Goal: Information Seeking & Learning: Learn about a topic

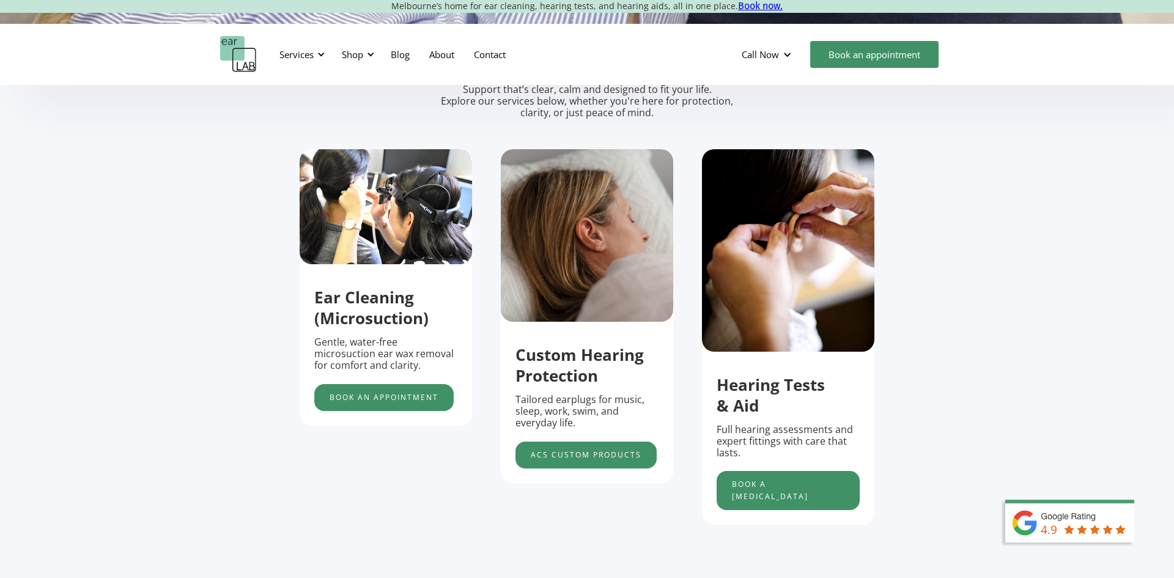
scroll to position [404, 0]
click at [393, 403] on link "Book an appointment" at bounding box center [383, 396] width 139 height 27
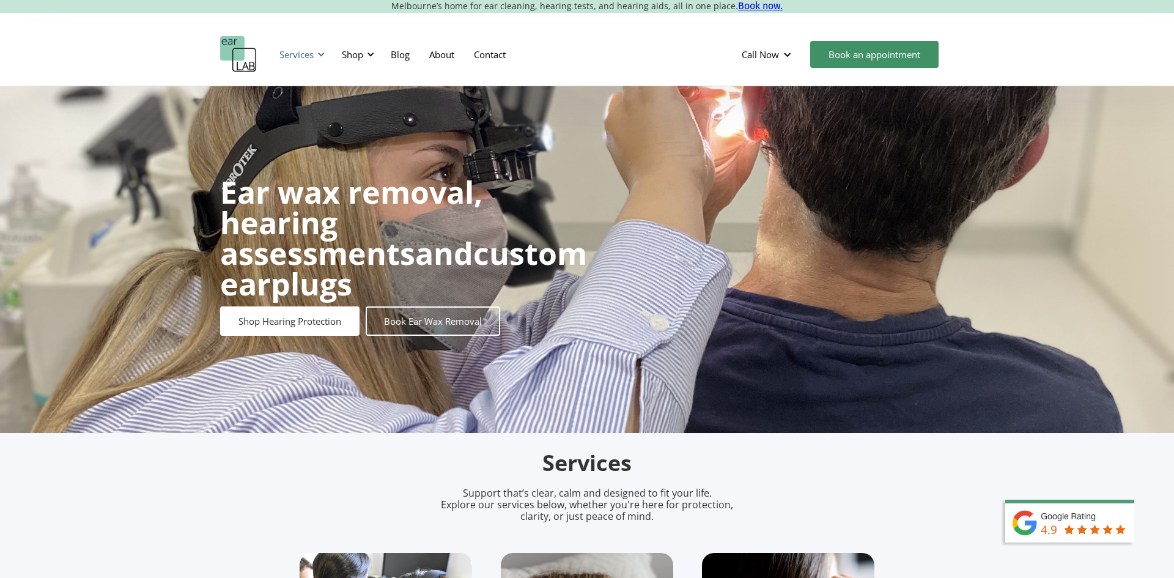
click at [307, 52] on div "Services" at bounding box center [297, 54] width 34 height 12
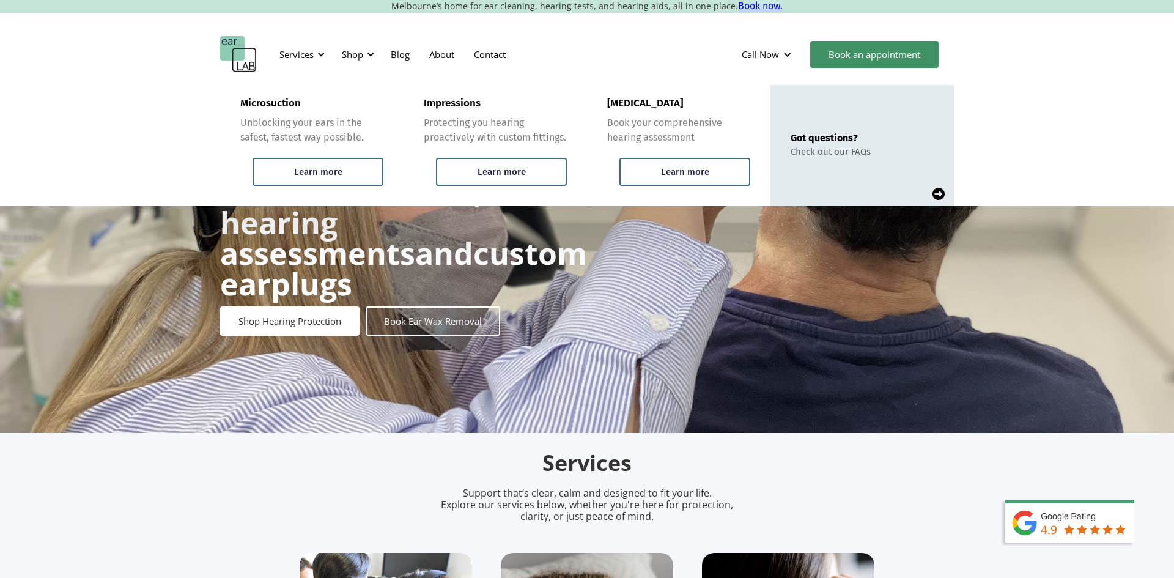
click at [805, 139] on div "Got questions?" at bounding box center [831, 138] width 80 height 12
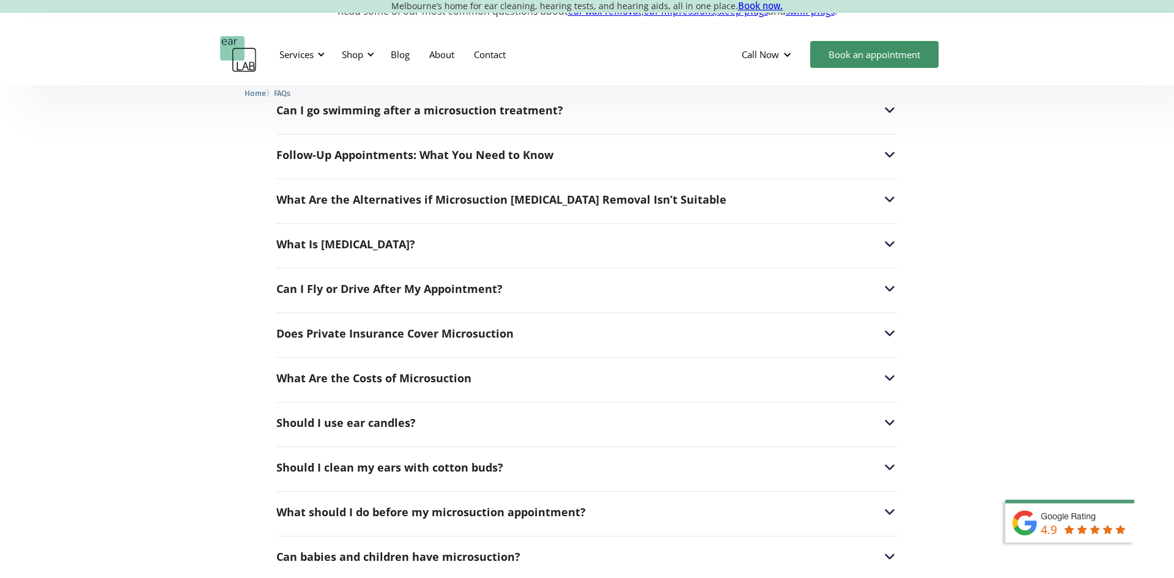
scroll to position [400, 0]
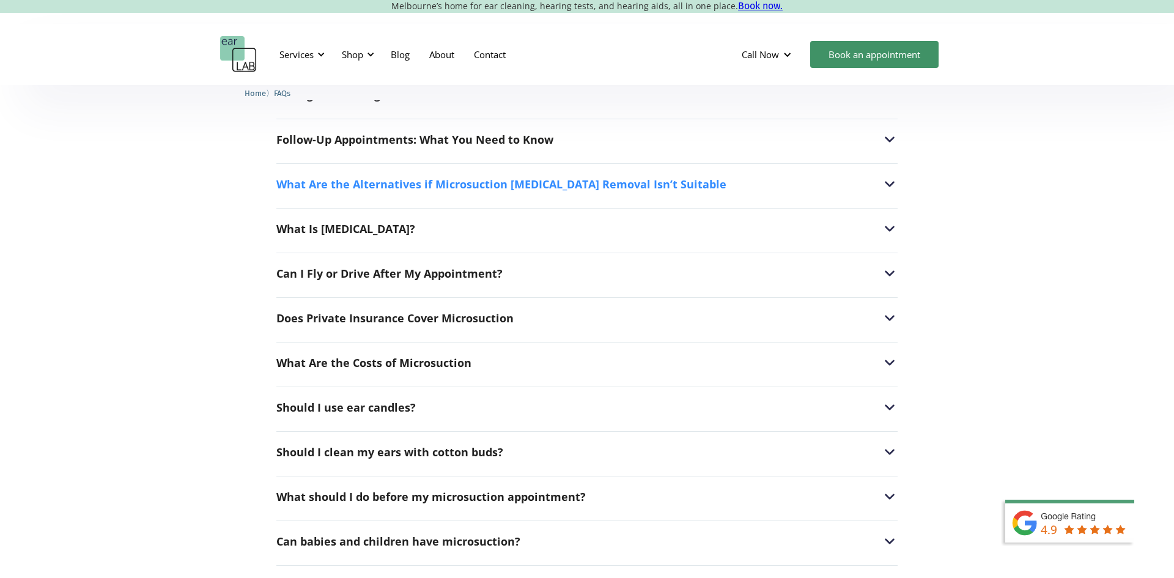
click at [462, 181] on div "What Are the Alternatives if Microsuction Earwax Removal Isn’t Suitable" at bounding box center [501, 184] width 450 height 12
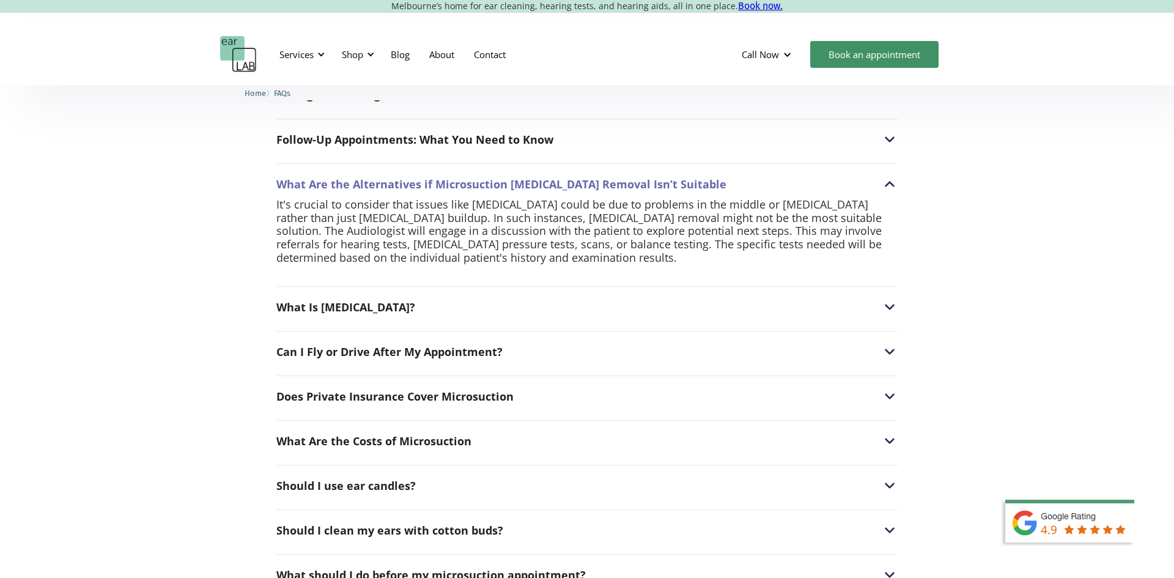
click at [889, 184] on img at bounding box center [890, 184] width 16 height 16
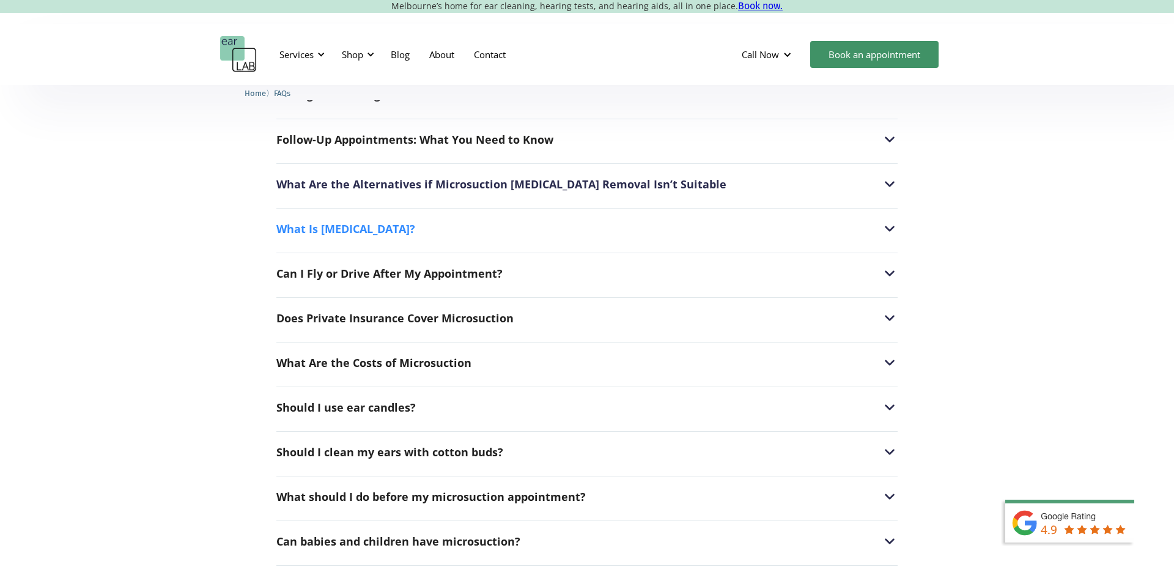
click at [890, 229] on img at bounding box center [890, 229] width 16 height 16
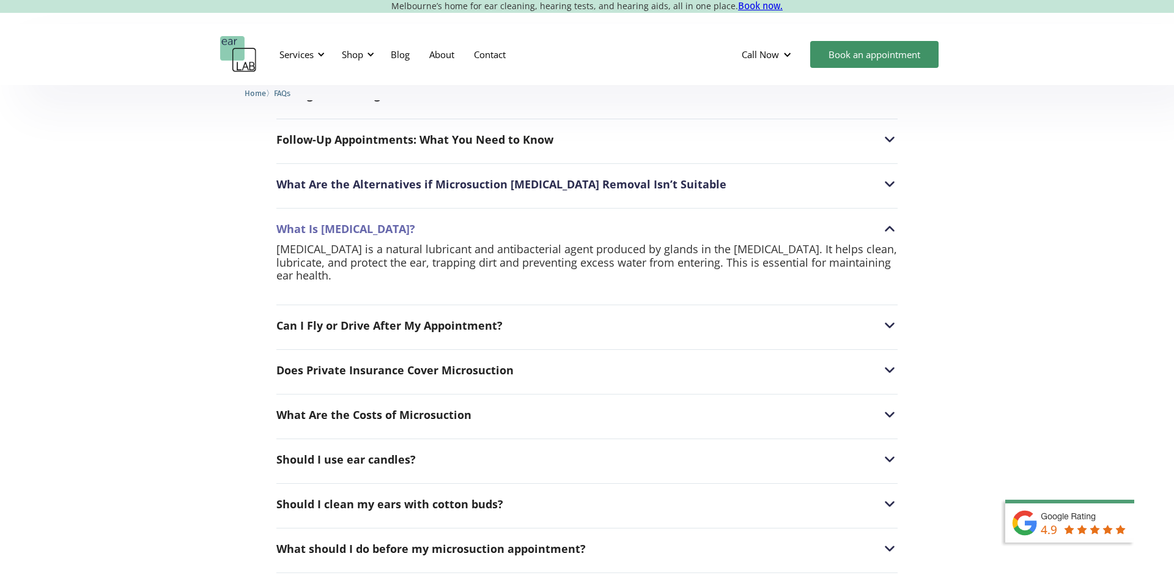
click at [889, 228] on img at bounding box center [890, 229] width 16 height 16
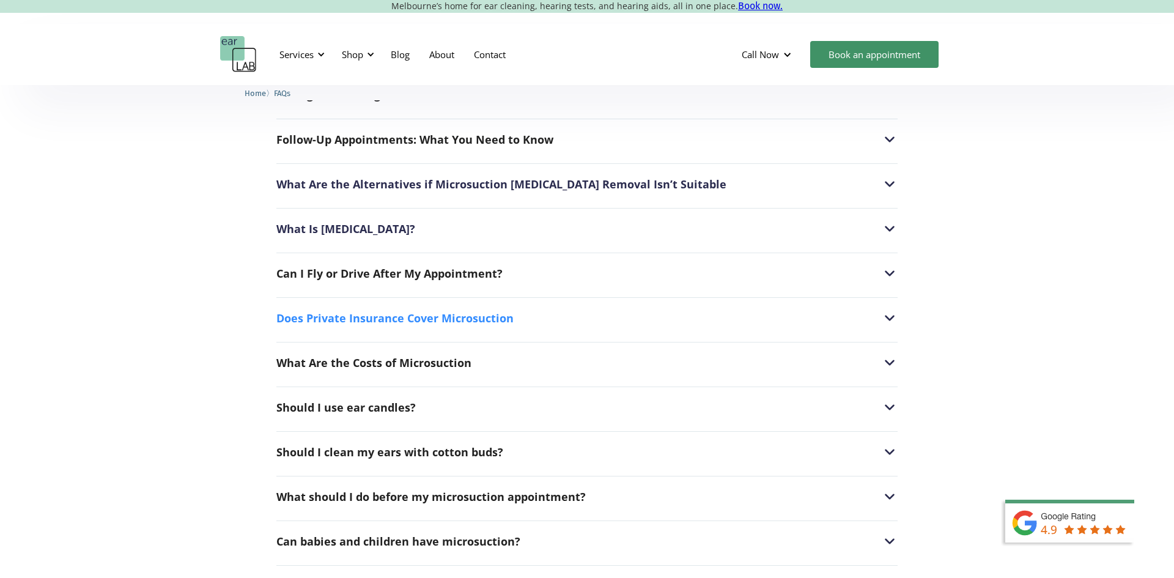
click at [891, 318] on img at bounding box center [890, 318] width 16 height 16
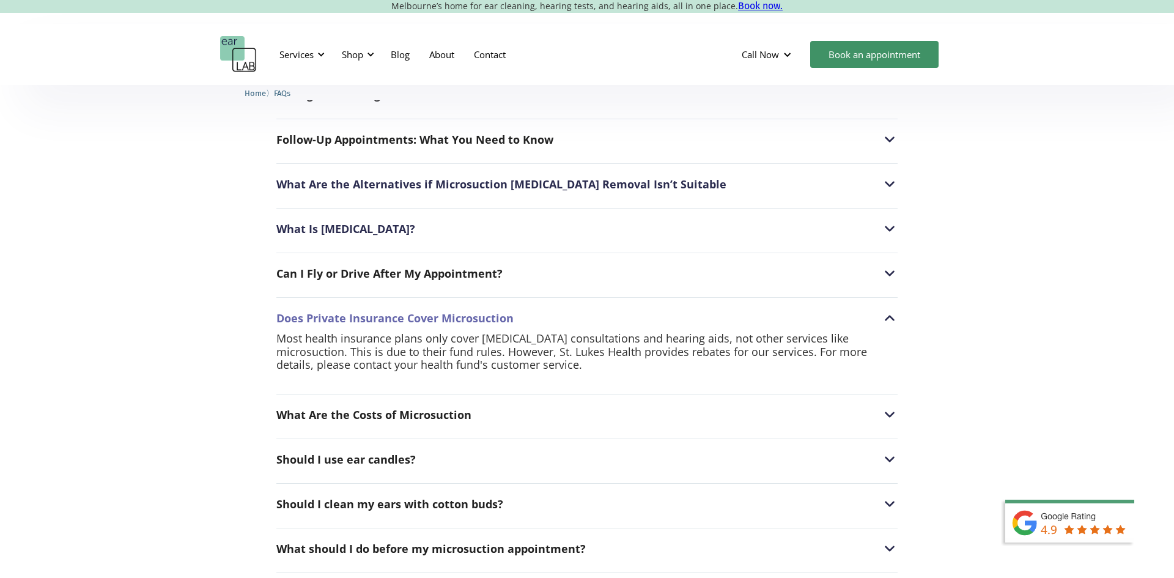
click at [891, 318] on img at bounding box center [890, 318] width 16 height 16
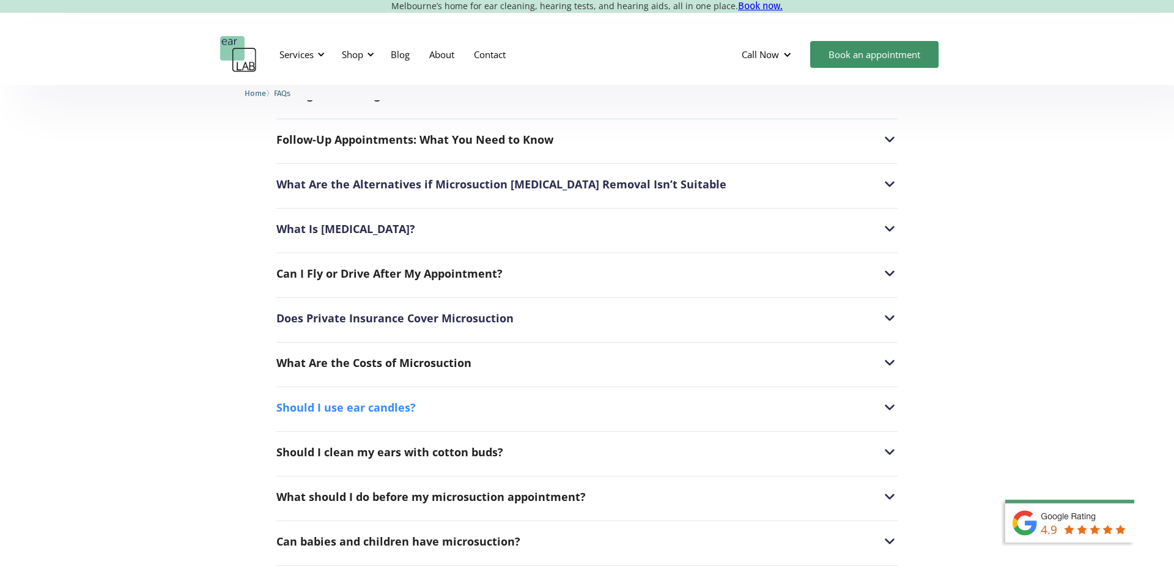
click at [885, 411] on img at bounding box center [890, 407] width 16 height 16
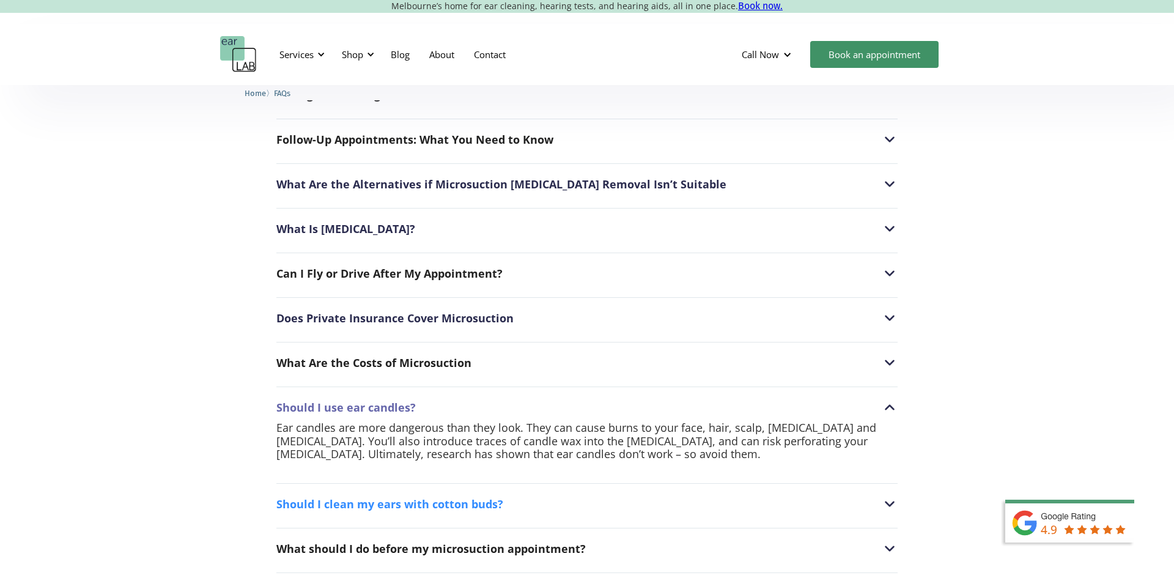
click at [847, 511] on div "Should I clean my ears with cotton buds?" at bounding box center [586, 504] width 621 height 16
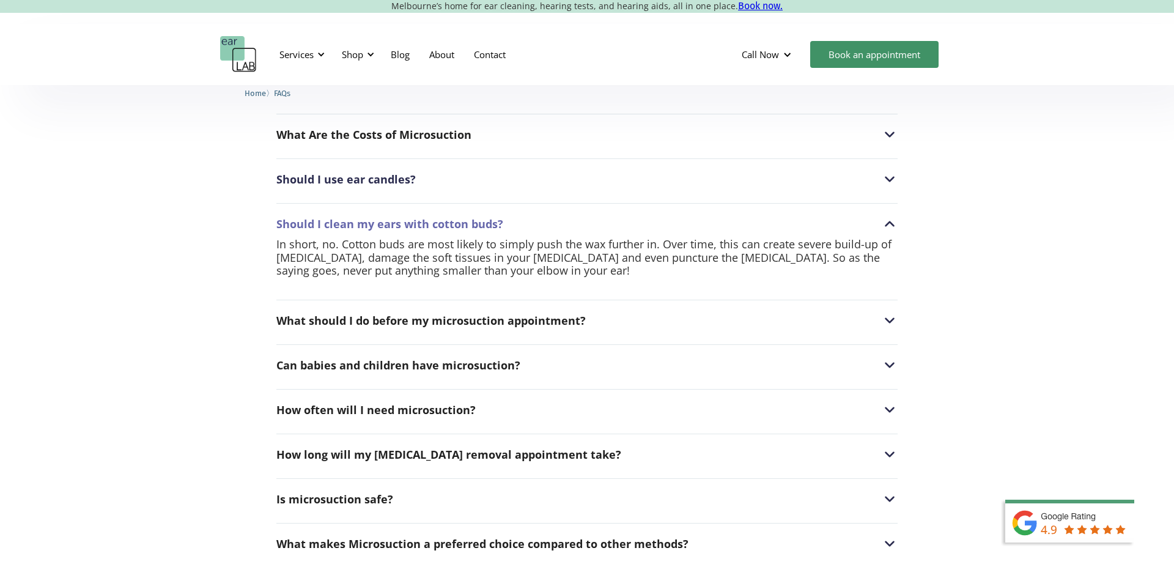
scroll to position [634, 0]
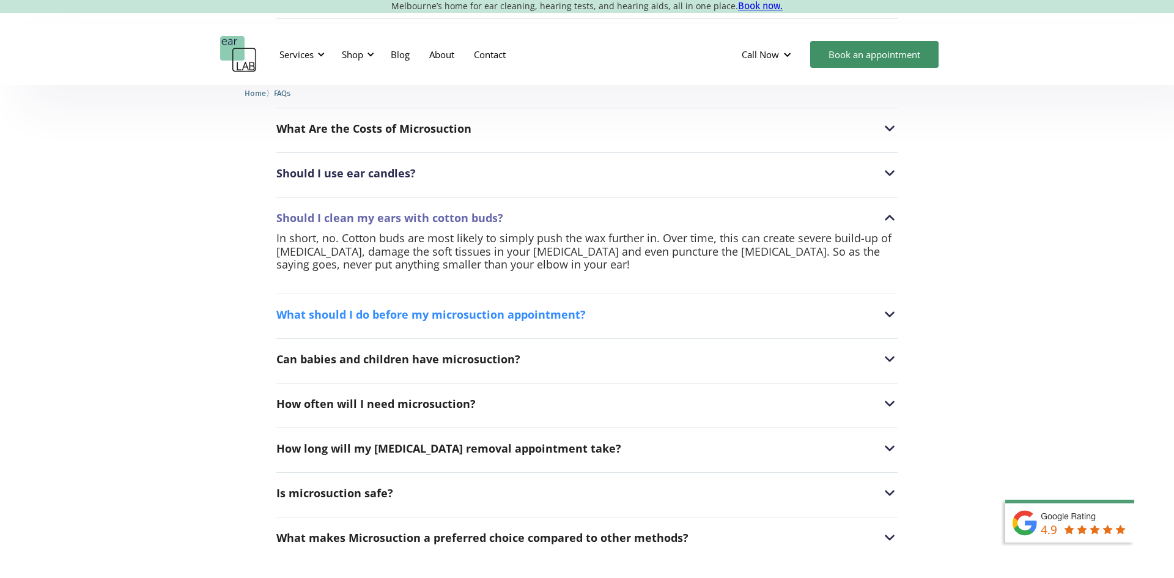
click at [737, 309] on div "What should I do before my microsuction appointment?" at bounding box center [586, 314] width 621 height 16
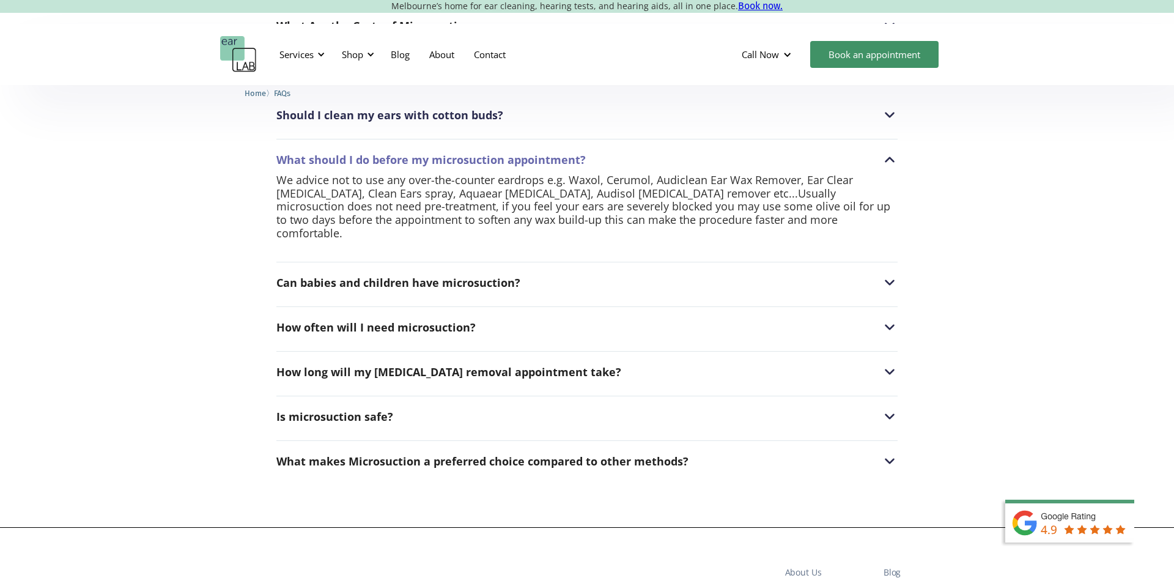
scroll to position [744, 0]
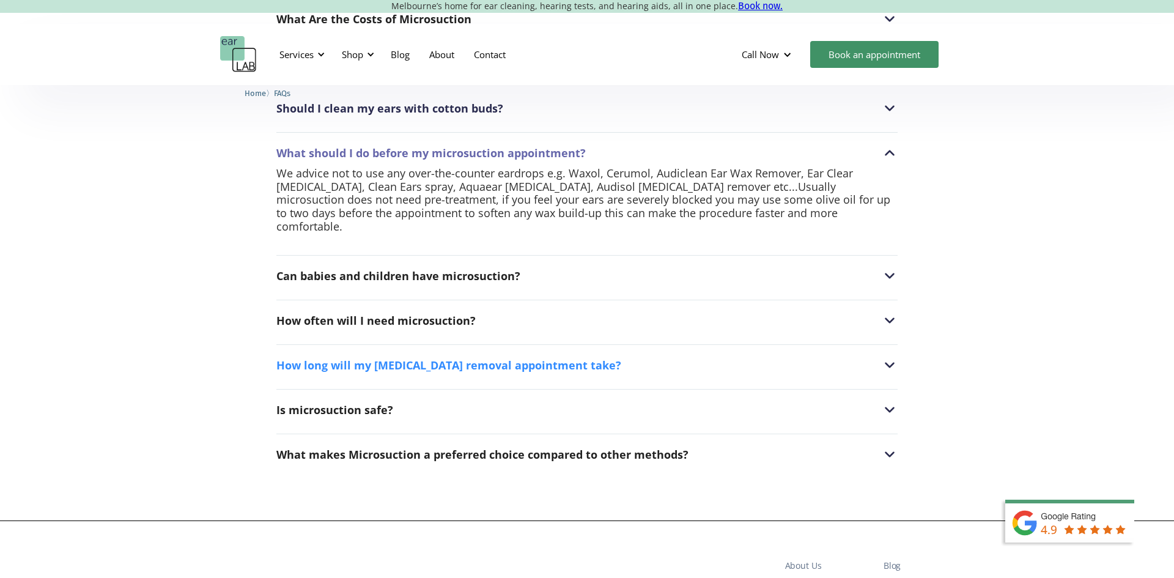
click at [817, 357] on div "How long will my earwax removal appointment take?" at bounding box center [586, 365] width 621 height 16
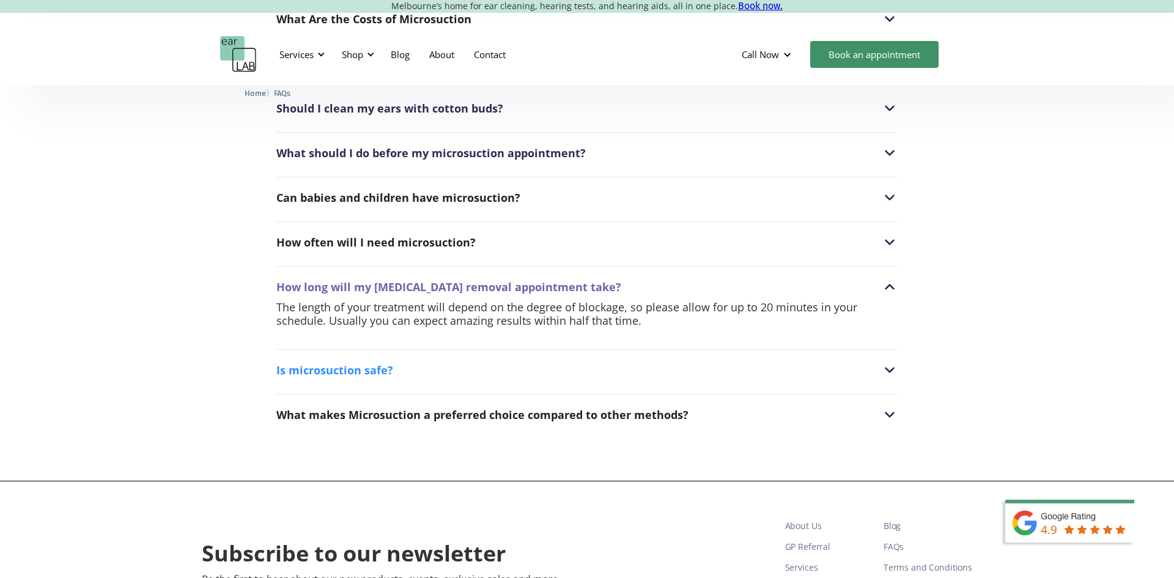
click at [799, 373] on div "Is microsuction safe?" at bounding box center [586, 370] width 621 height 16
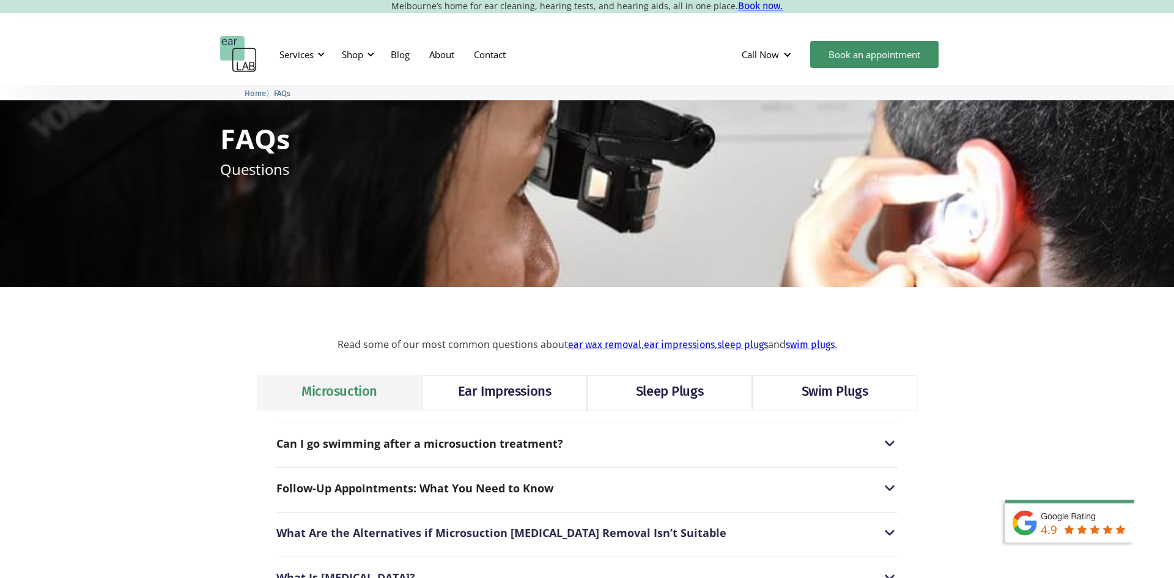
scroll to position [0, 0]
